Goal: Task Accomplishment & Management: Complete application form

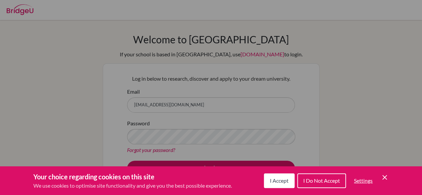
click at [270, 180] on span "I Accept" at bounding box center [279, 180] width 19 height 6
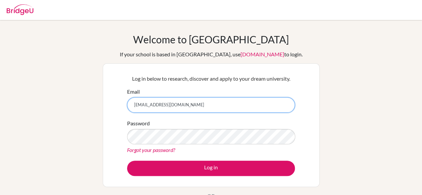
click at [211, 104] on input "[EMAIL_ADDRESS][DOMAIN_NAME]" at bounding box center [211, 104] width 168 height 15
type input "a"
type input "l"
type input "[EMAIL_ADDRESS][DOMAIN_NAME]"
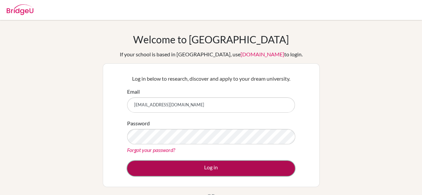
click at [215, 162] on button "Log in" at bounding box center [211, 168] width 168 height 15
